Goal: Information Seeking & Learning: Learn about a topic

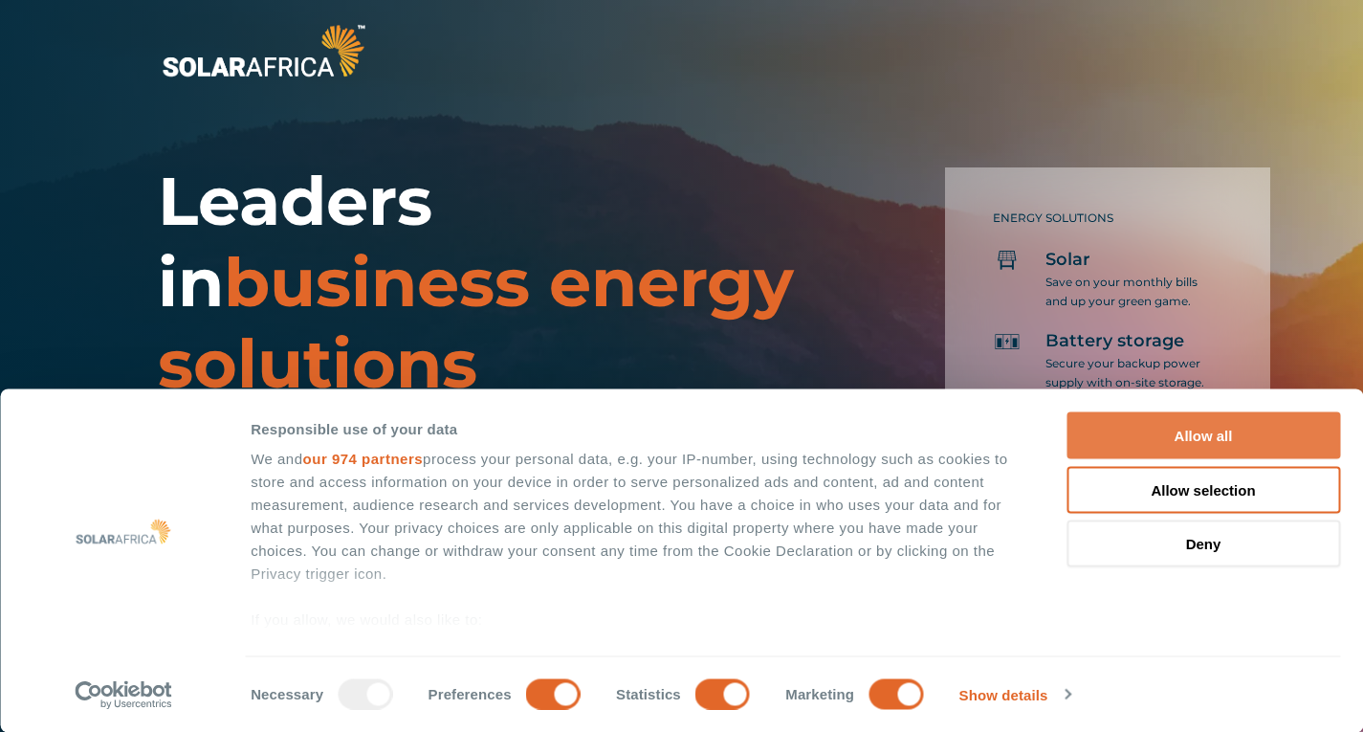
click at [1268, 438] on button "Allow all" at bounding box center [1204, 435] width 274 height 47
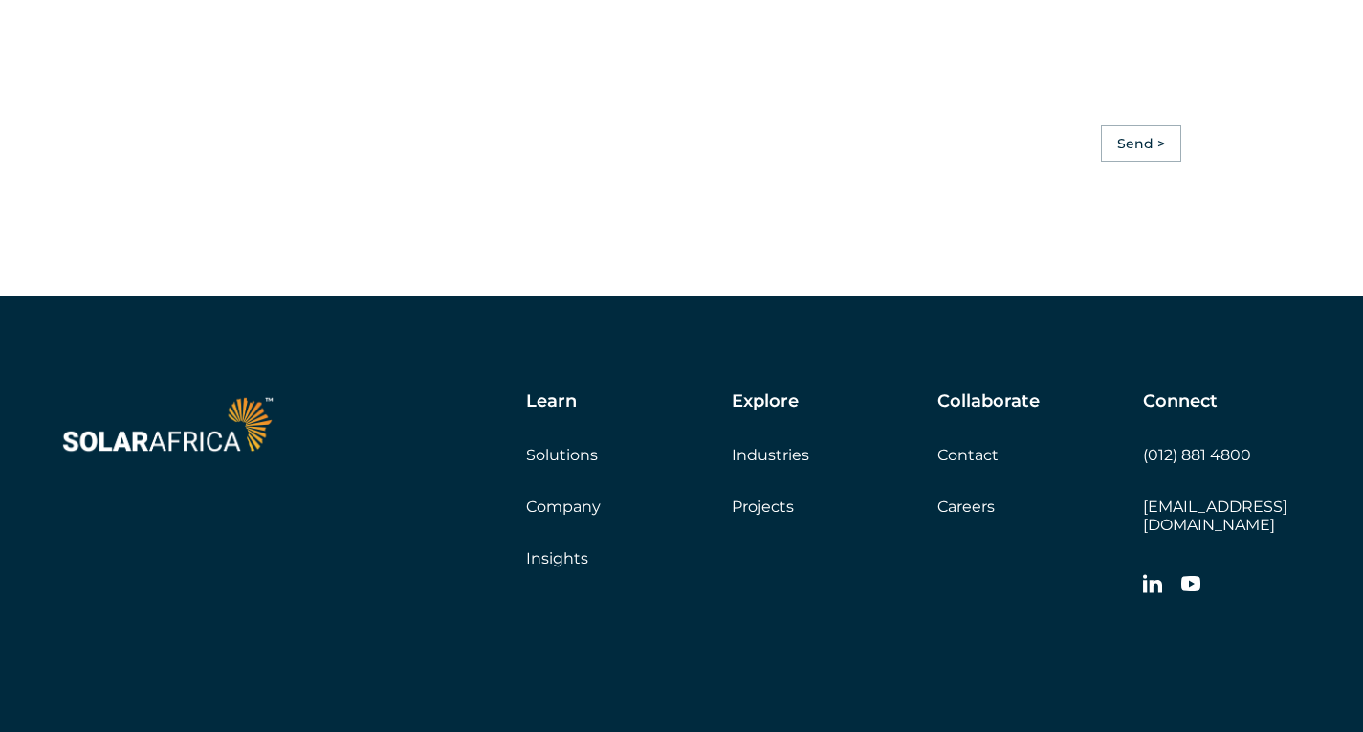
scroll to position [5357, 0]
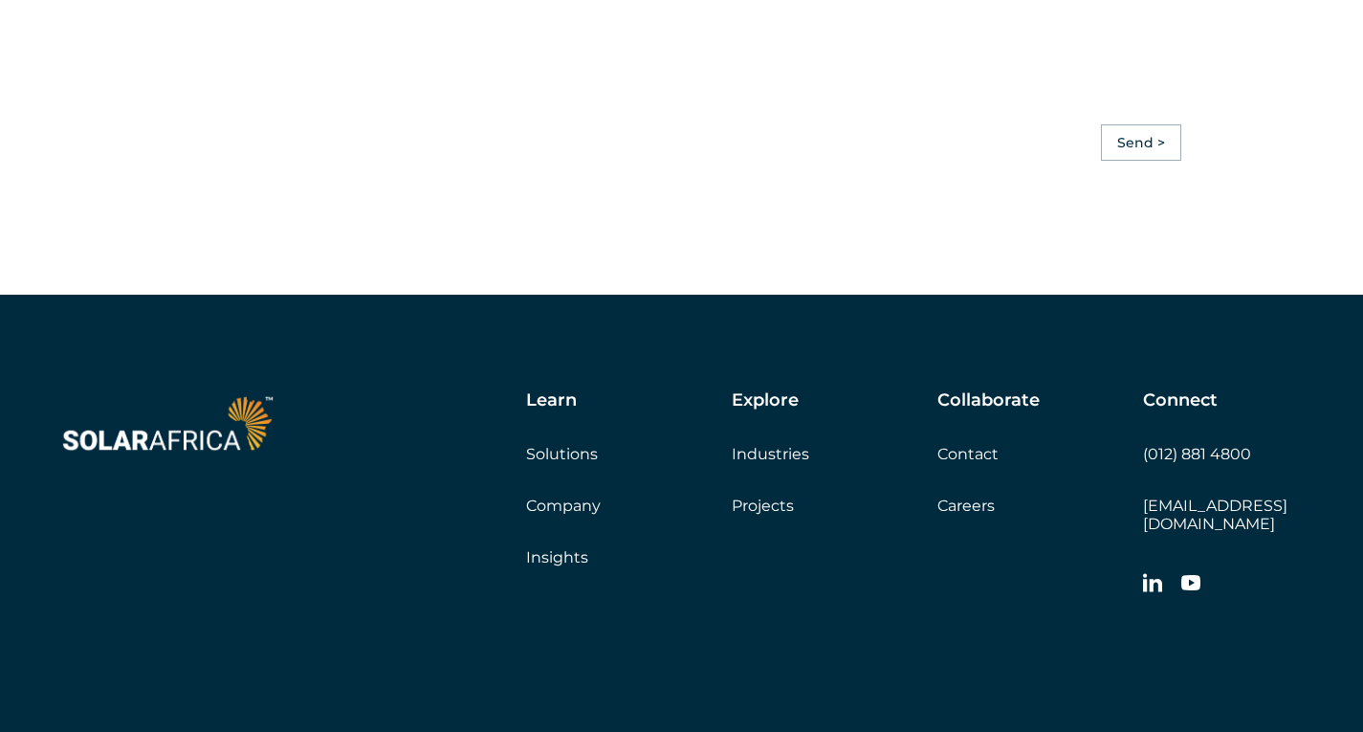
click at [569, 463] on link "Solutions" at bounding box center [562, 454] width 72 height 18
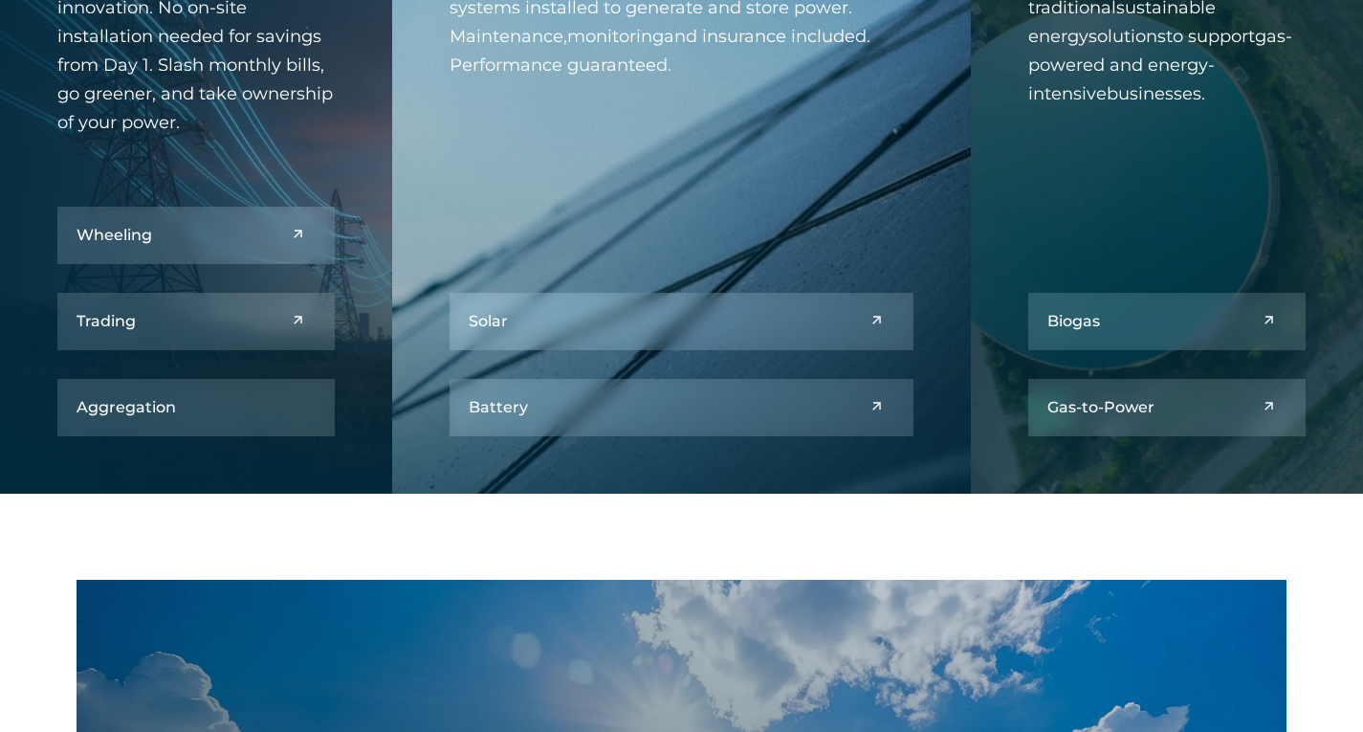
scroll to position [1052, 0]
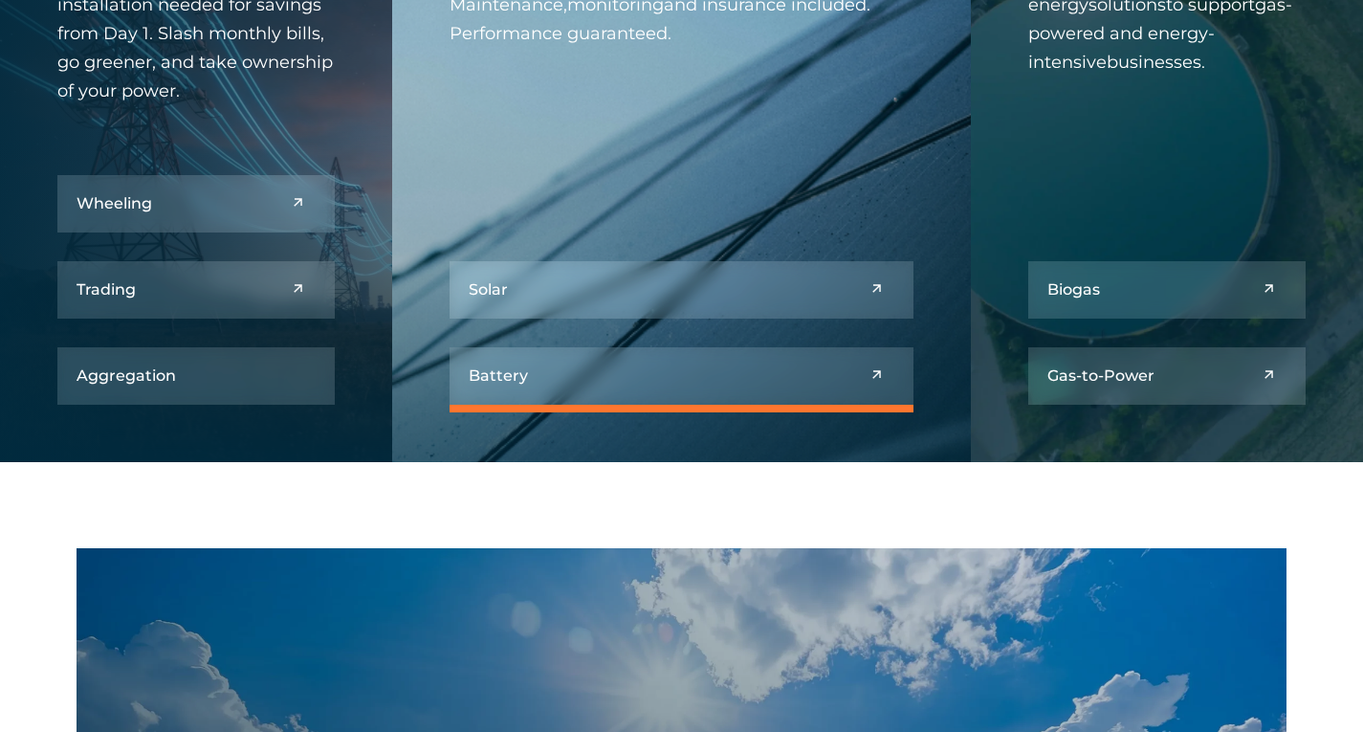
click at [793, 370] on link at bounding box center [682, 375] width 464 height 57
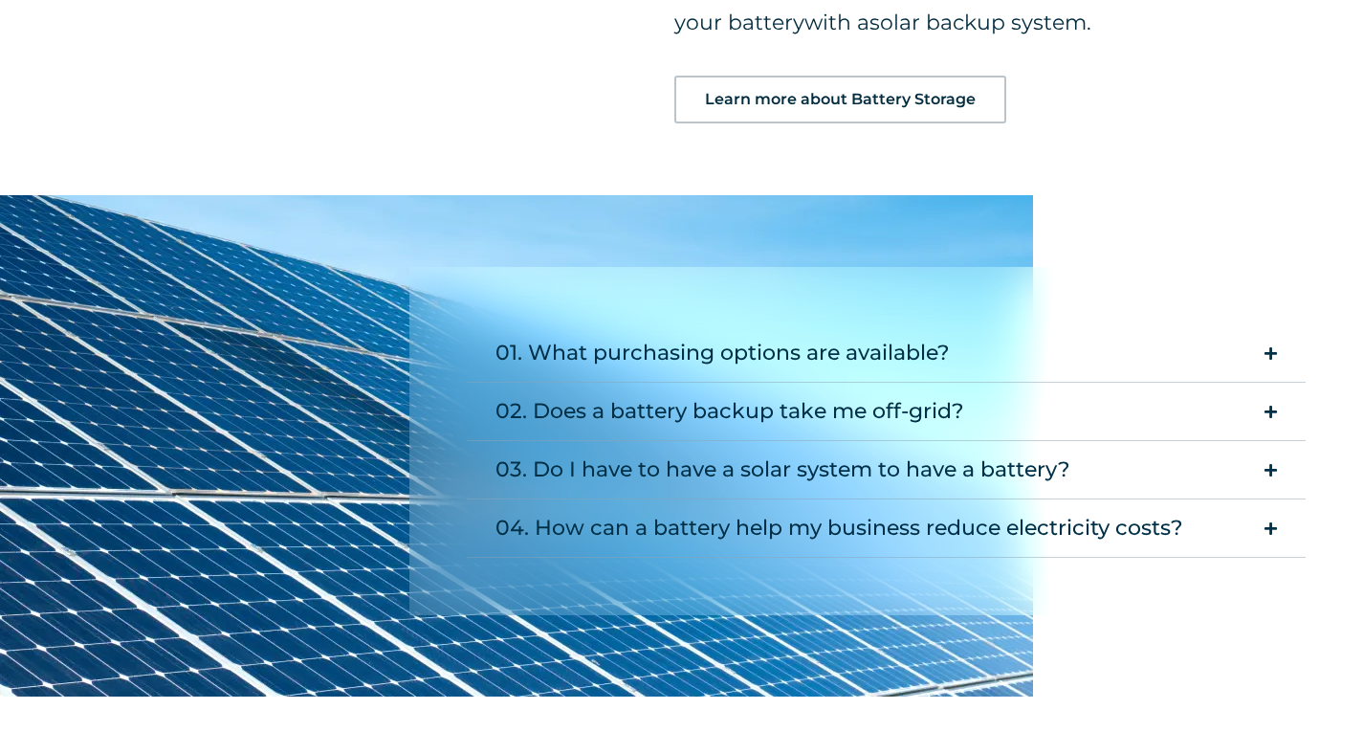
scroll to position [2200, 0]
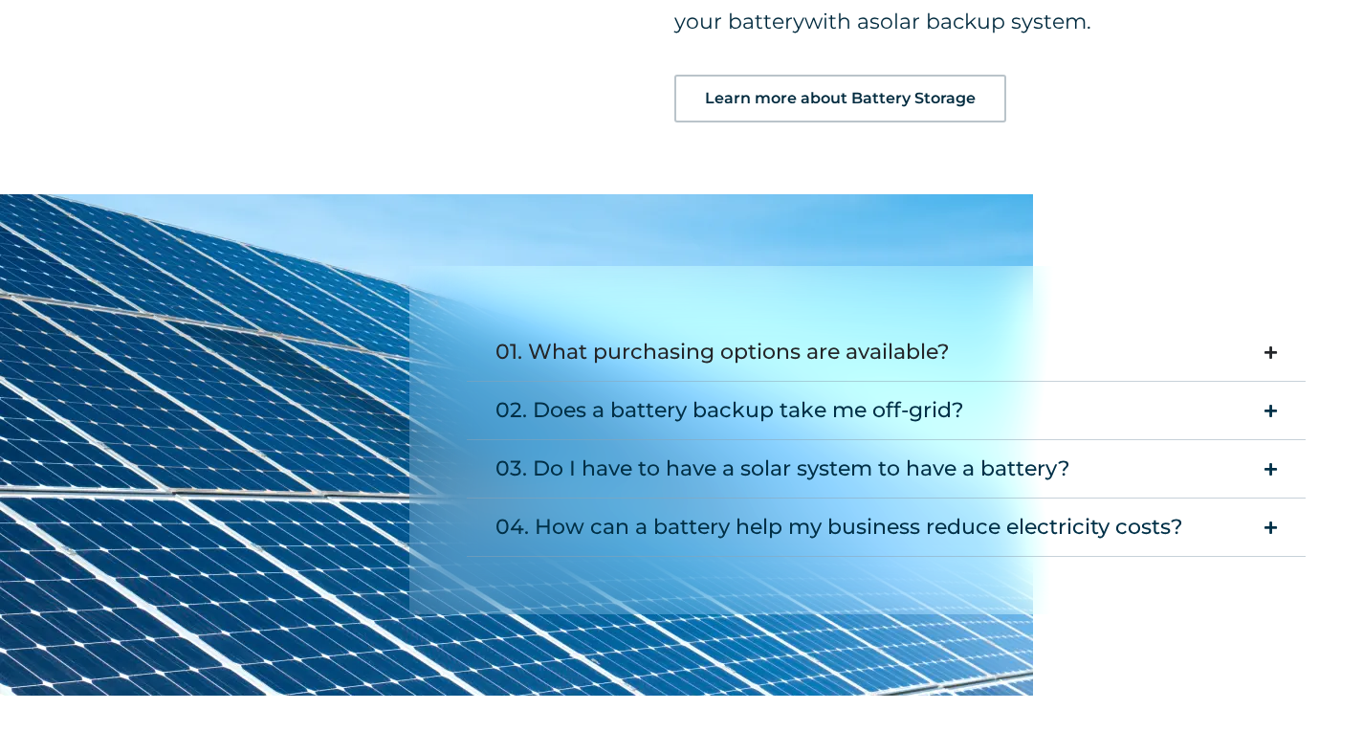
click at [1269, 349] on icon "Accordion. Open links with Enter or Space, close with Escape, and navigate with…" at bounding box center [1271, 352] width 12 height 14
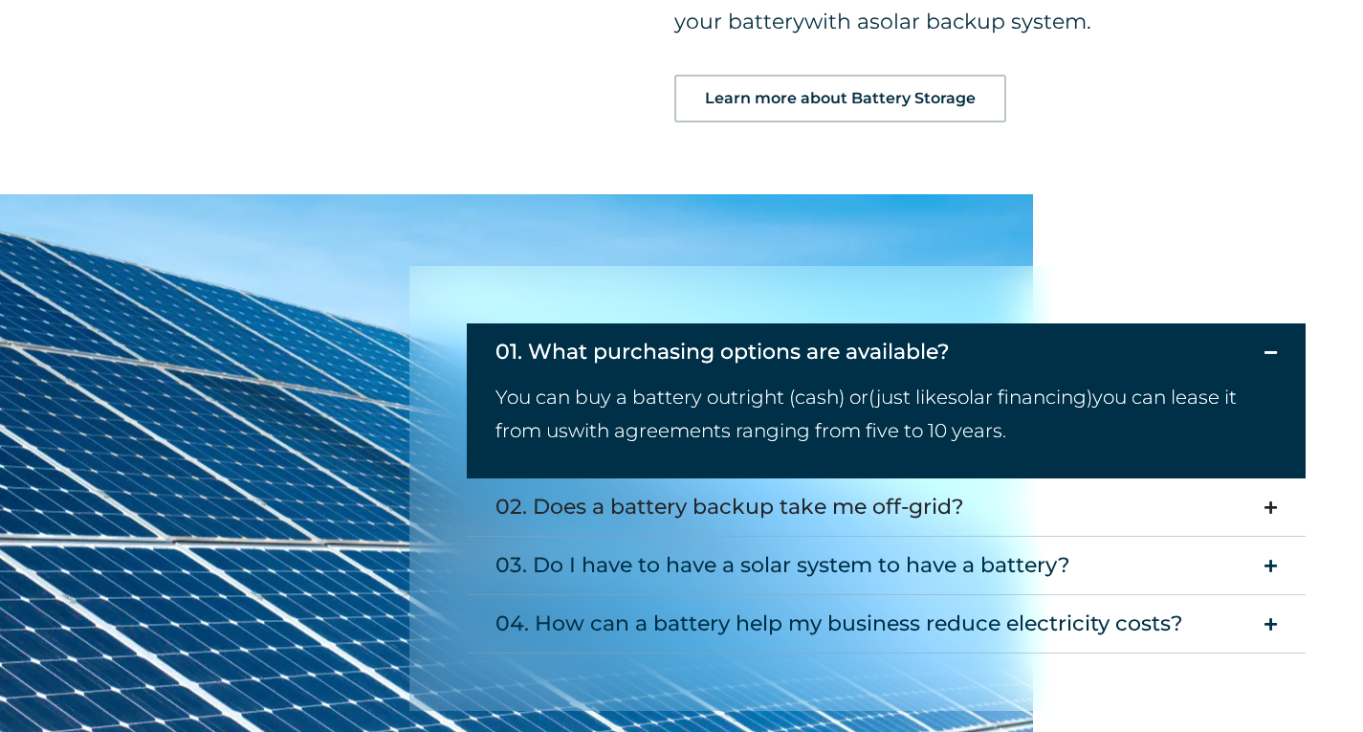
click at [1274, 509] on icon "Accordion. Open links with Enter or Space, close with Escape, and navigate with…" at bounding box center [1271, 507] width 12 height 14
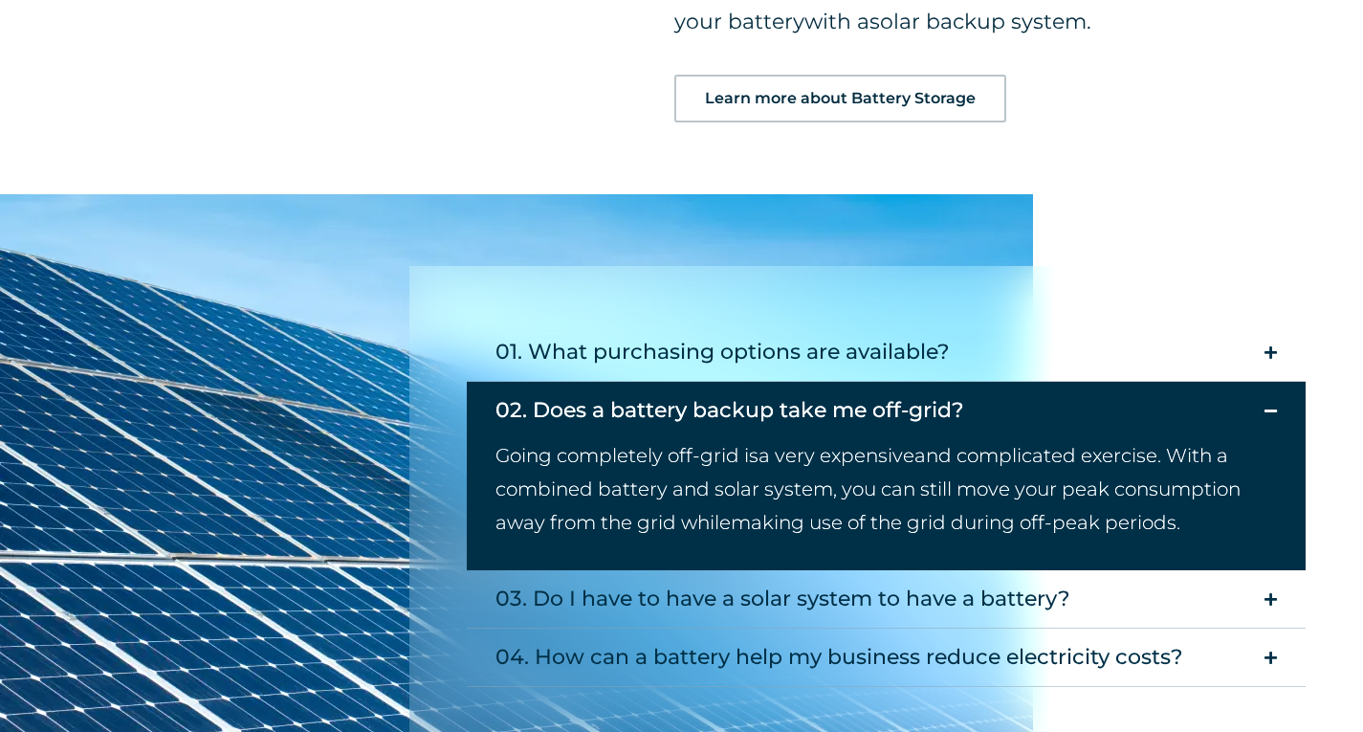
scroll to position [2296, 0]
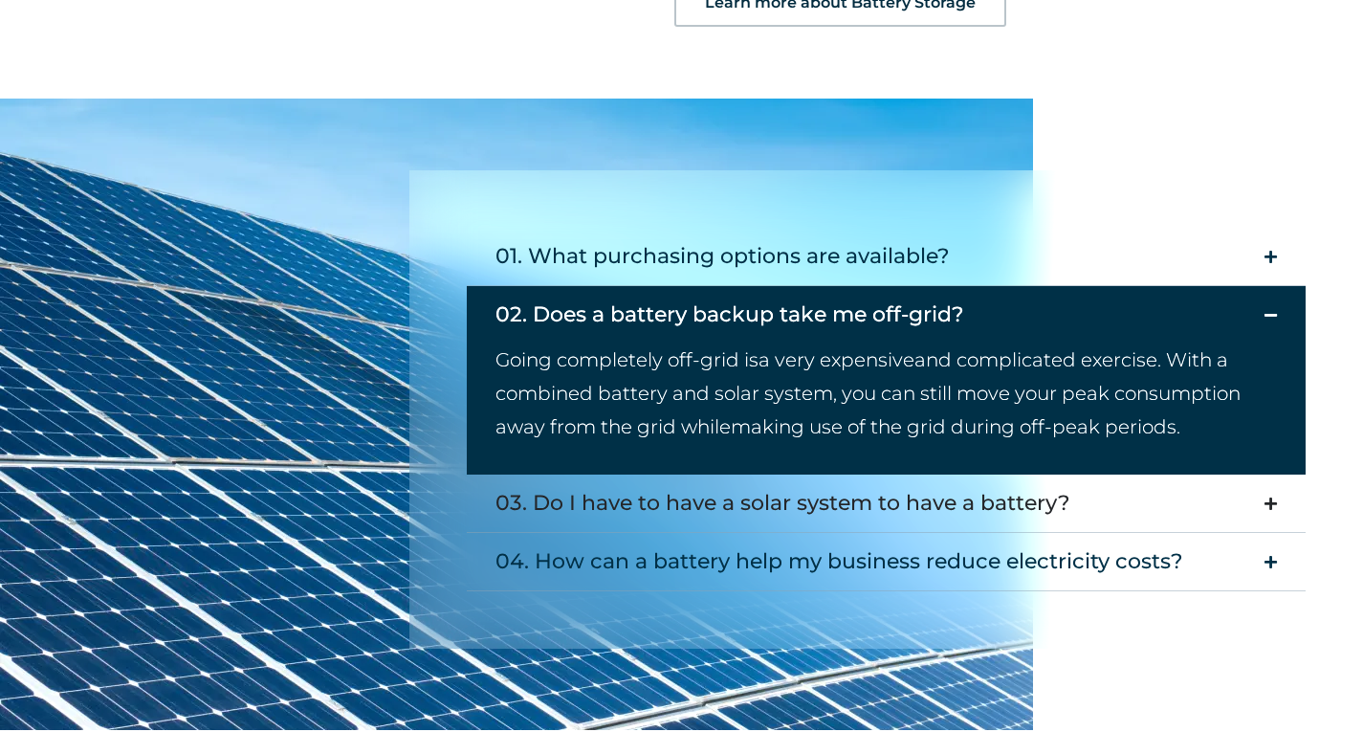
click at [1275, 507] on icon "Accordion. Open links with Enter or Space, close with Escape, and navigate with…" at bounding box center [1271, 504] width 12 height 14
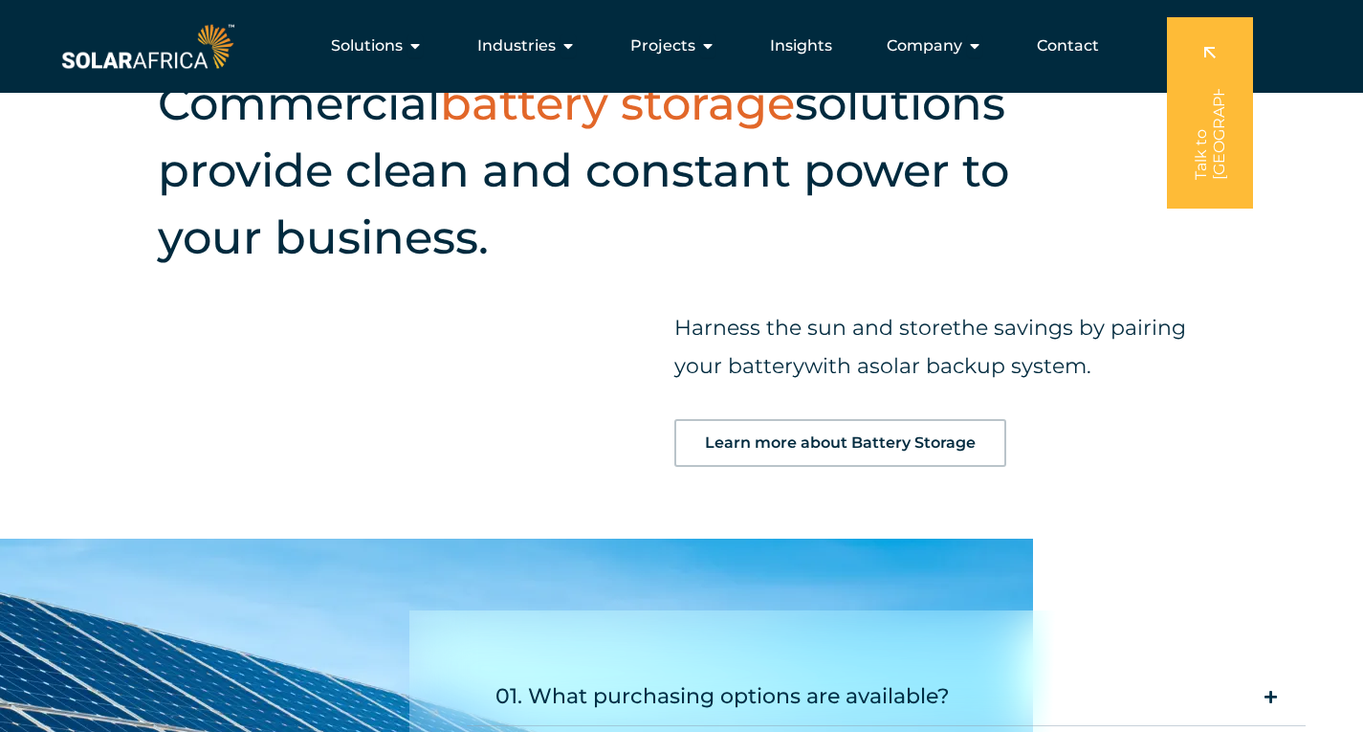
scroll to position [1818, 0]
